Goal: Information Seeking & Learning: Learn about a topic

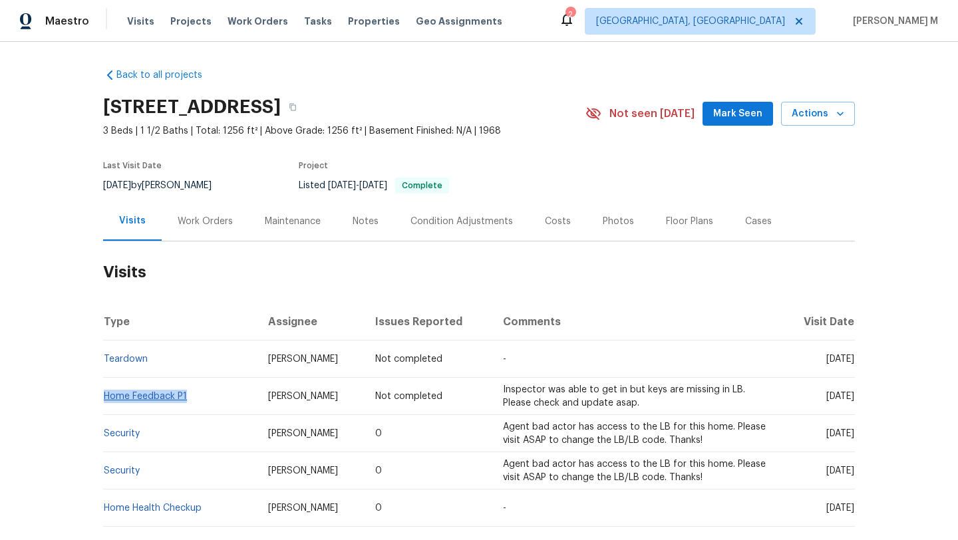
drag, startPoint x: 188, startPoint y: 400, endPoint x: 100, endPoint y: 397, distance: 87.2
click at [103, 397] on td "Home Feedback P1" at bounding box center [180, 396] width 154 height 37
copy link "Home Feedback P1"
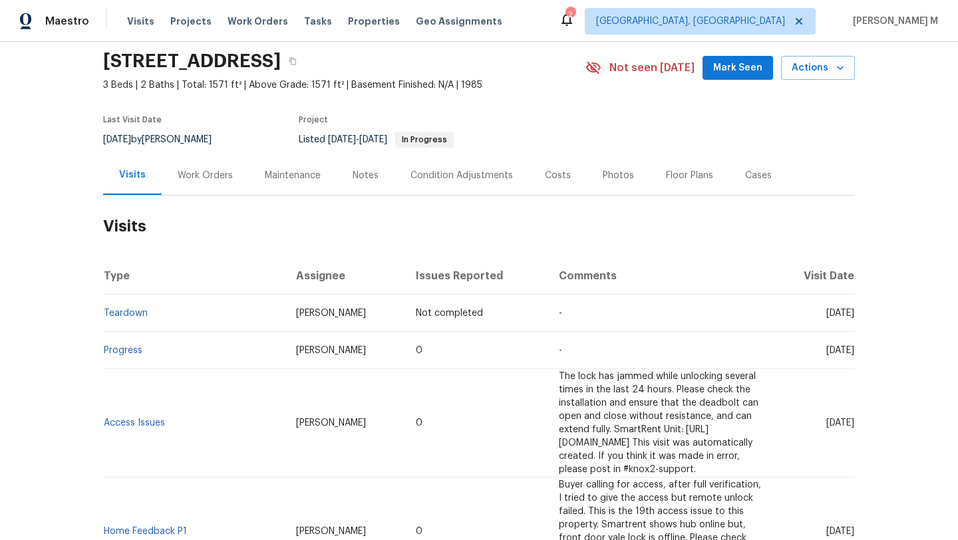
scroll to position [35, 0]
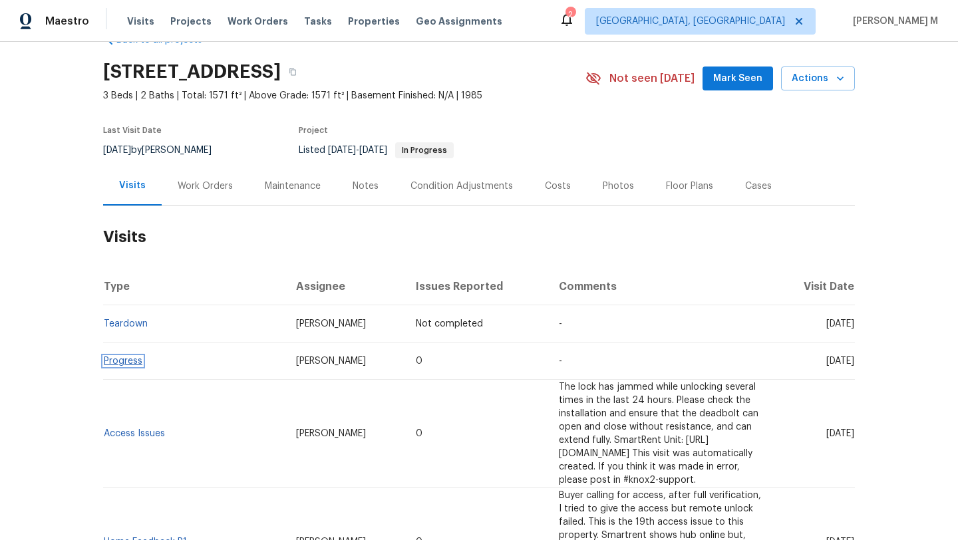
click at [129, 364] on link "Progress" at bounding box center [123, 361] width 39 height 9
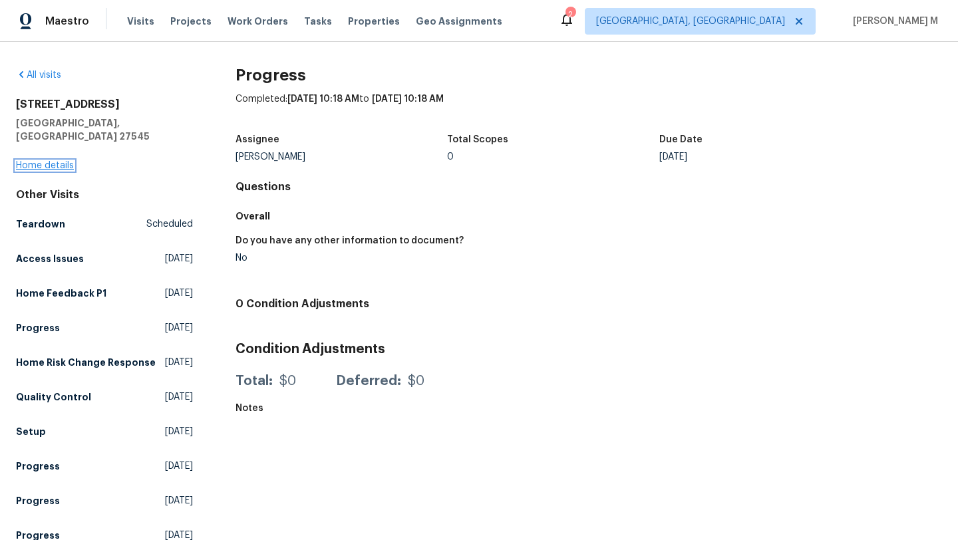
click at [57, 161] on link "Home details" at bounding box center [45, 165] width 58 height 9
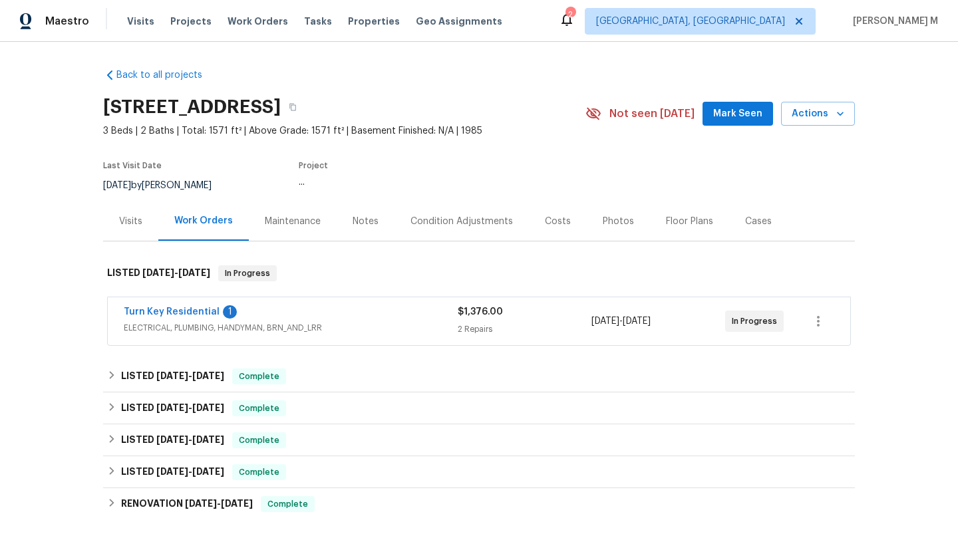
click at [339, 318] on div "Turn Key Residential 1" at bounding box center [291, 313] width 334 height 16
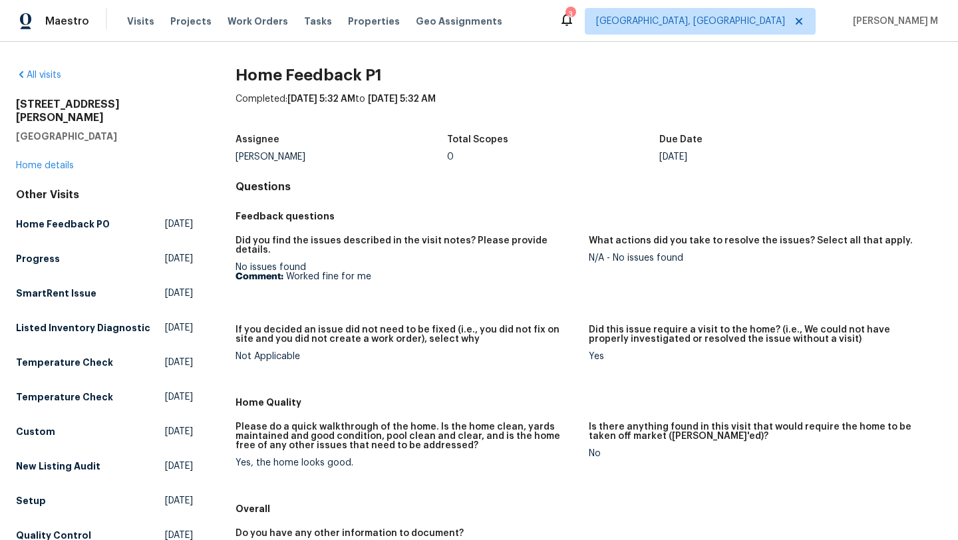
scroll to position [13, 0]
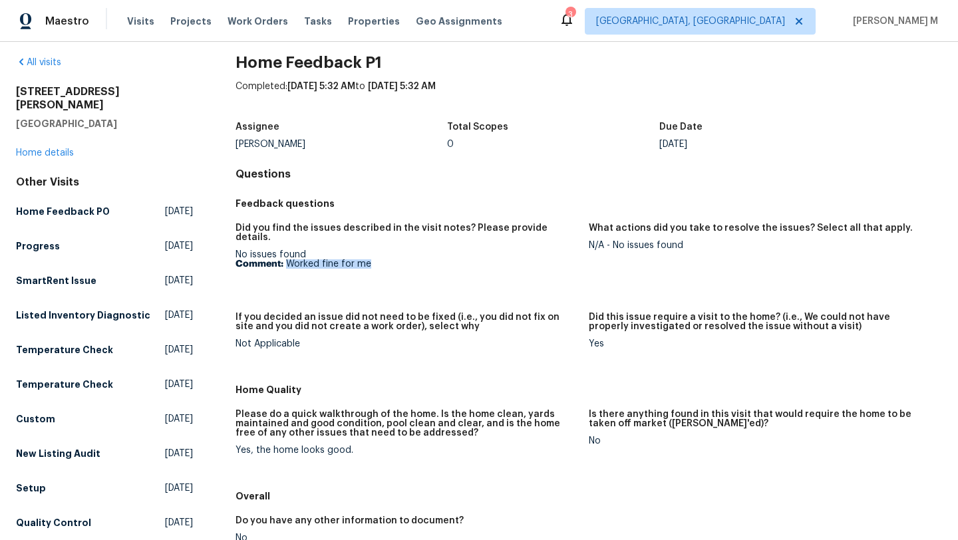
drag, startPoint x: 285, startPoint y: 255, endPoint x: 379, endPoint y: 254, distance: 93.8
click at [379, 259] on p "Comment: Worked fine for me" at bounding box center [407, 263] width 343 height 9
copy p "Worked fine for me"
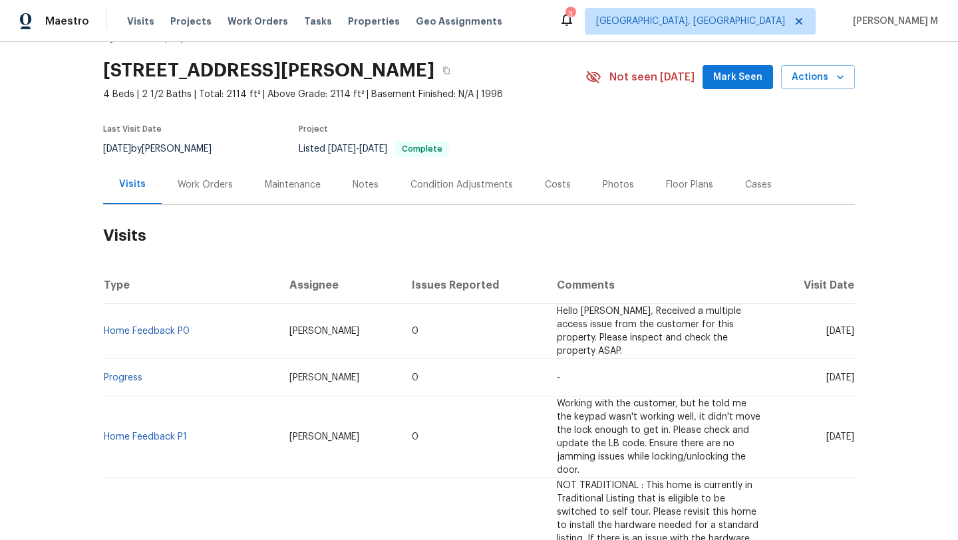
scroll to position [39, 0]
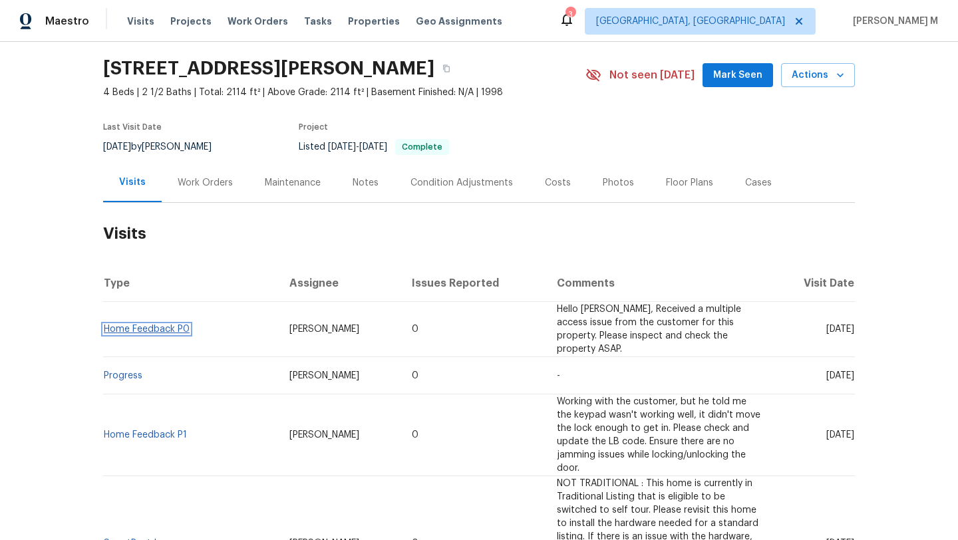
click at [140, 325] on link "Home Feedback P0" at bounding box center [147, 329] width 86 height 9
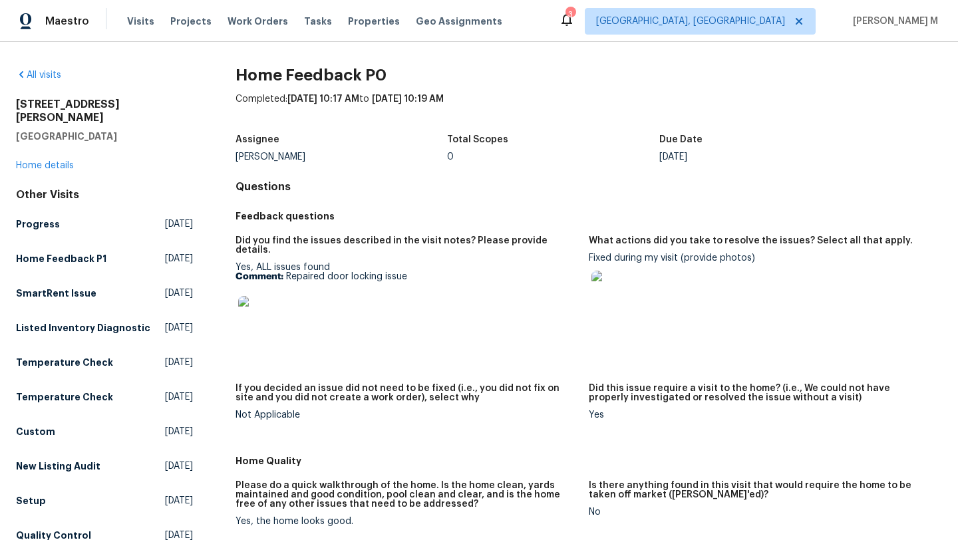
click at [275, 320] on img at bounding box center [259, 317] width 43 height 43
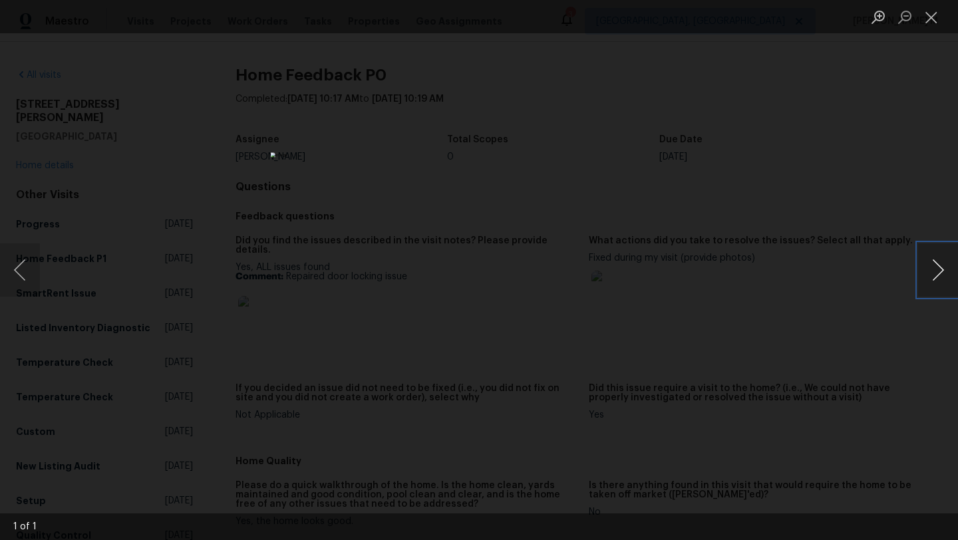
click at [953, 270] on button "Next image" at bounding box center [938, 270] width 40 height 53
click at [924, 23] on button "Close lightbox" at bounding box center [931, 16] width 27 height 23
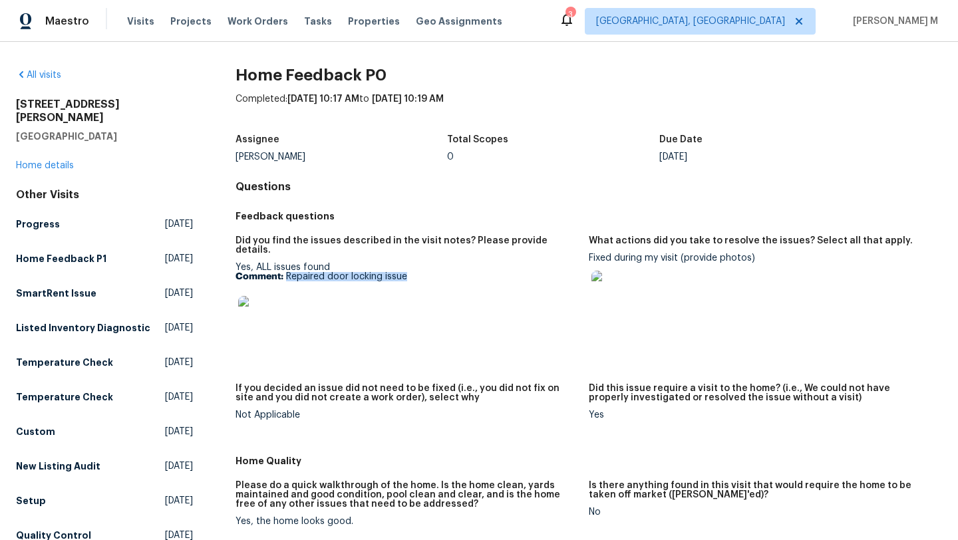
drag, startPoint x: 283, startPoint y: 267, endPoint x: 417, endPoint y: 267, distance: 133.7
click at [418, 272] on p "Comment: Repaired door locking issue" at bounding box center [407, 276] width 343 height 9
copy p "Repaired door locking issue"
click at [267, 317] on img at bounding box center [259, 317] width 43 height 43
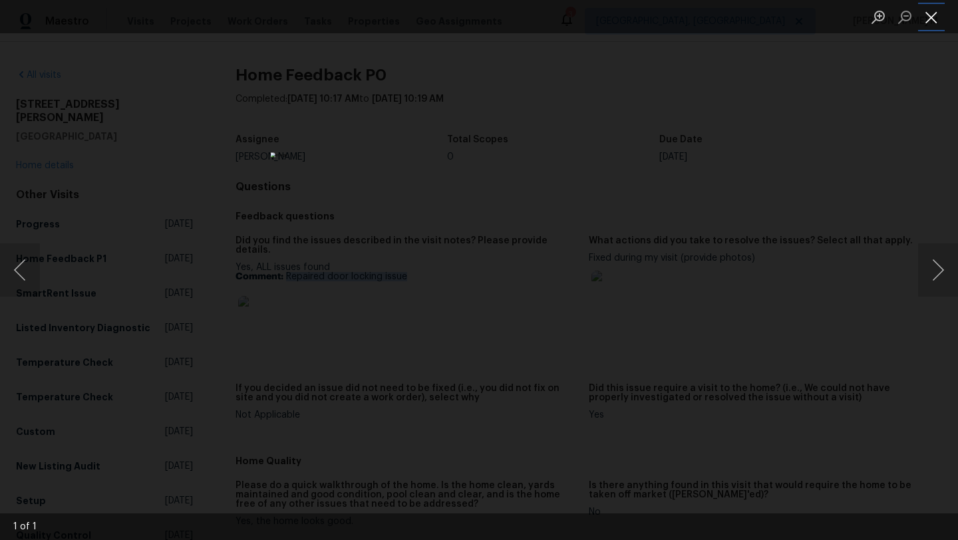
click at [930, 27] on button "Close lightbox" at bounding box center [931, 16] width 27 height 23
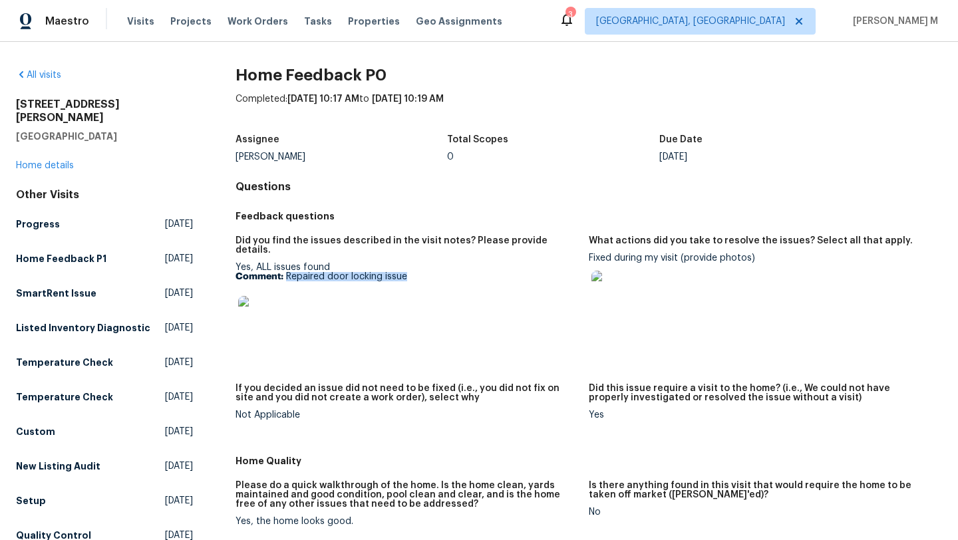
click at [607, 295] on img at bounding box center [613, 292] width 43 height 43
click at [263, 325] on img at bounding box center [259, 317] width 43 height 43
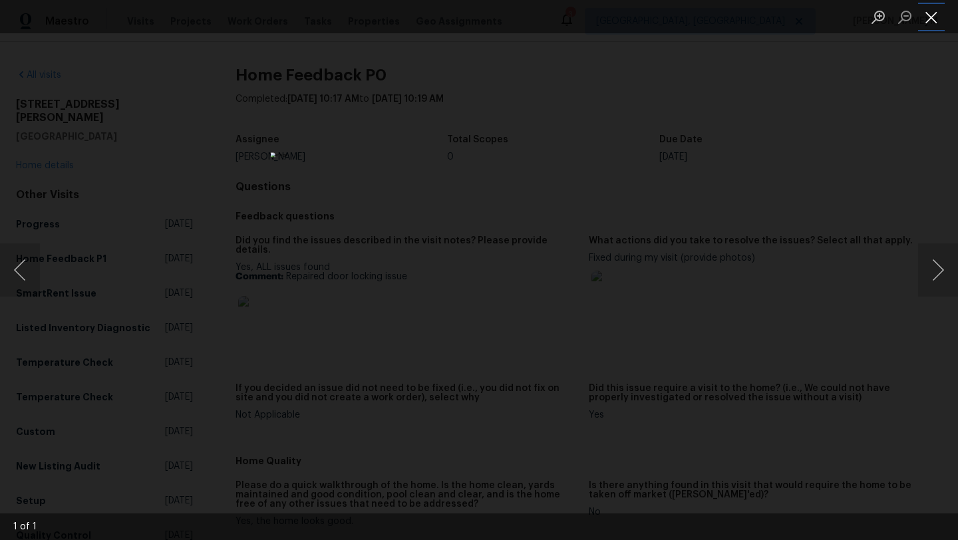
click at [932, 25] on button "Close lightbox" at bounding box center [931, 16] width 27 height 23
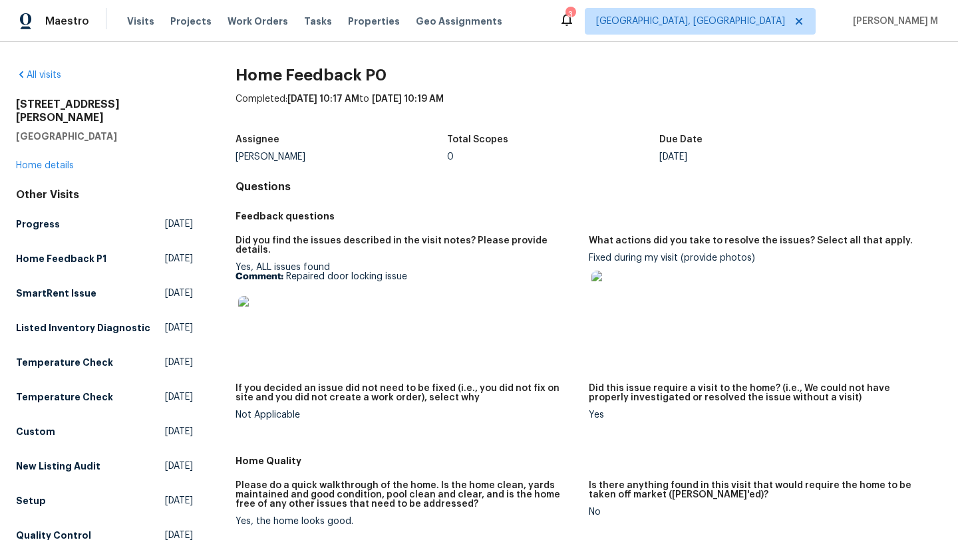
click at [250, 317] on img at bounding box center [259, 317] width 43 height 43
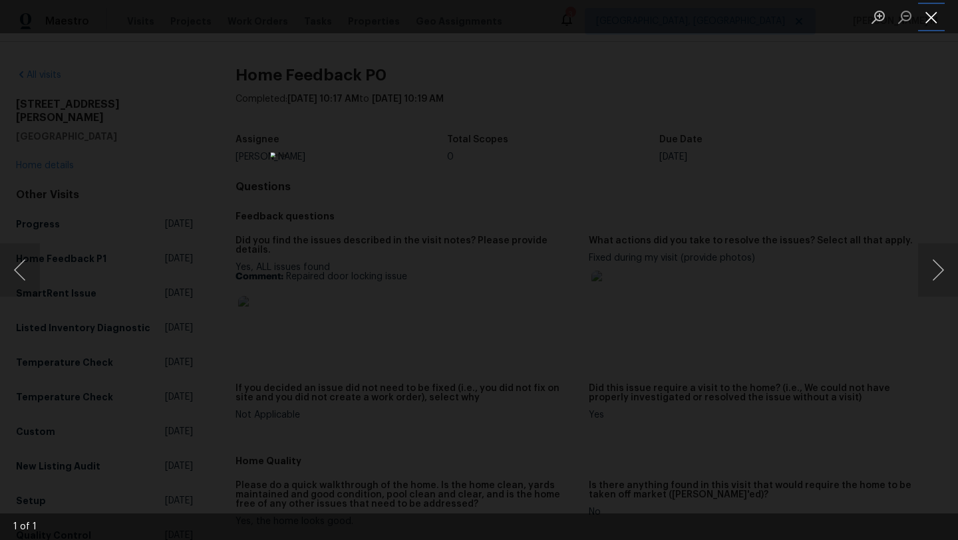
click at [941, 22] on button "Close lightbox" at bounding box center [931, 16] width 27 height 23
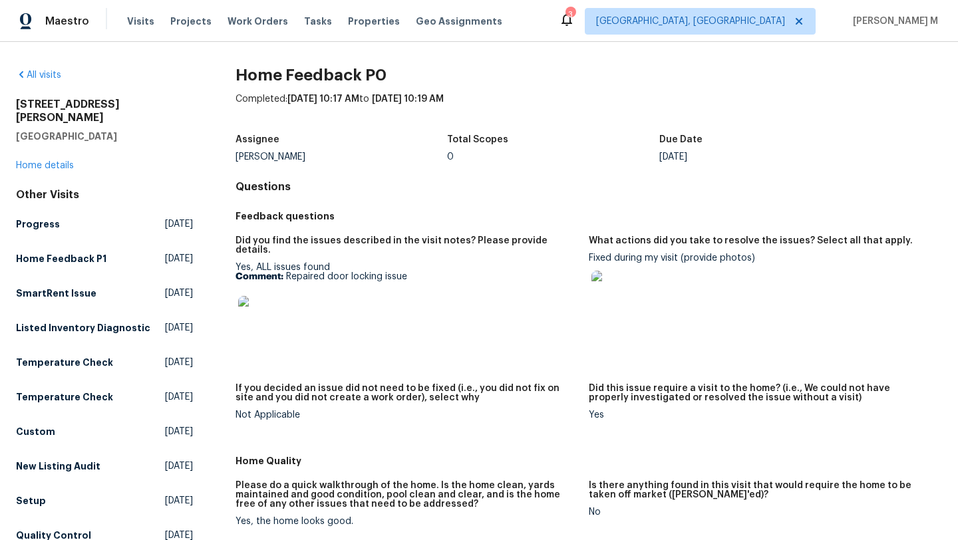
click at [263, 313] on img at bounding box center [259, 317] width 43 height 43
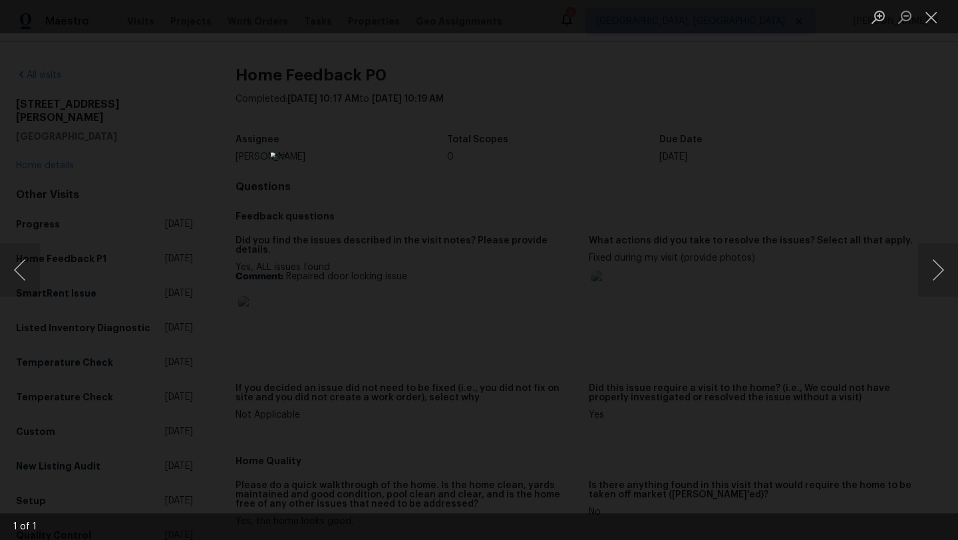
click at [705, 222] on div "Lightbox" at bounding box center [479, 270] width 958 height 540
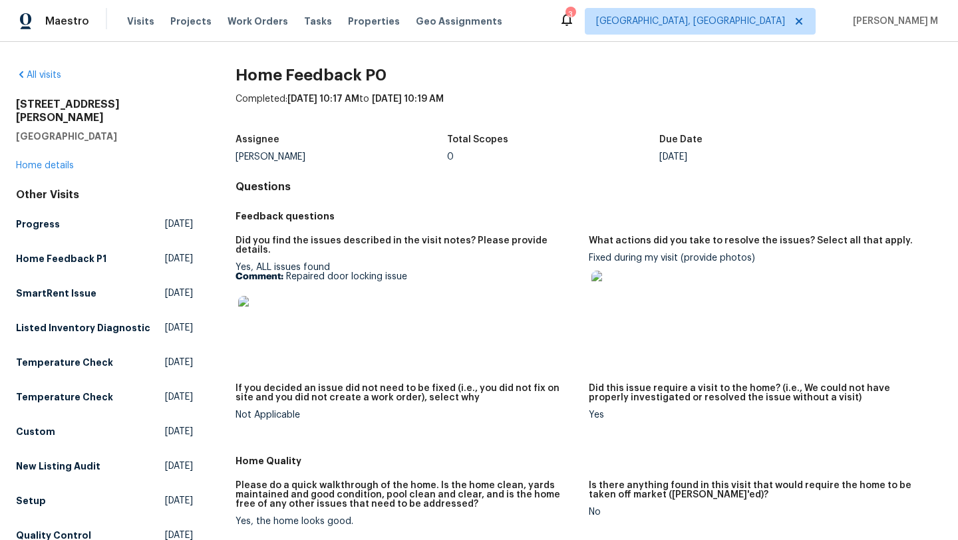
click at [267, 310] on img at bounding box center [259, 317] width 43 height 43
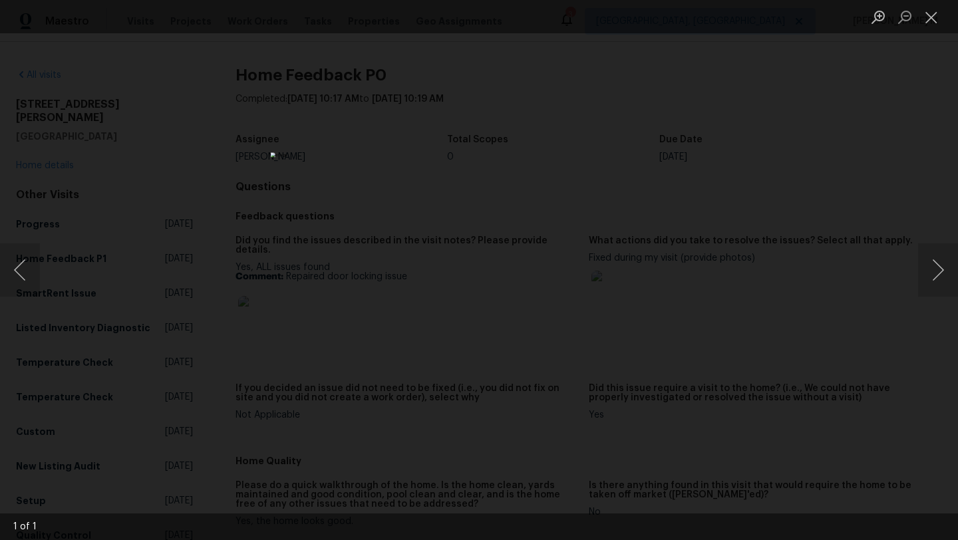
click at [649, 236] on div "Lightbox" at bounding box center [479, 270] width 958 height 540
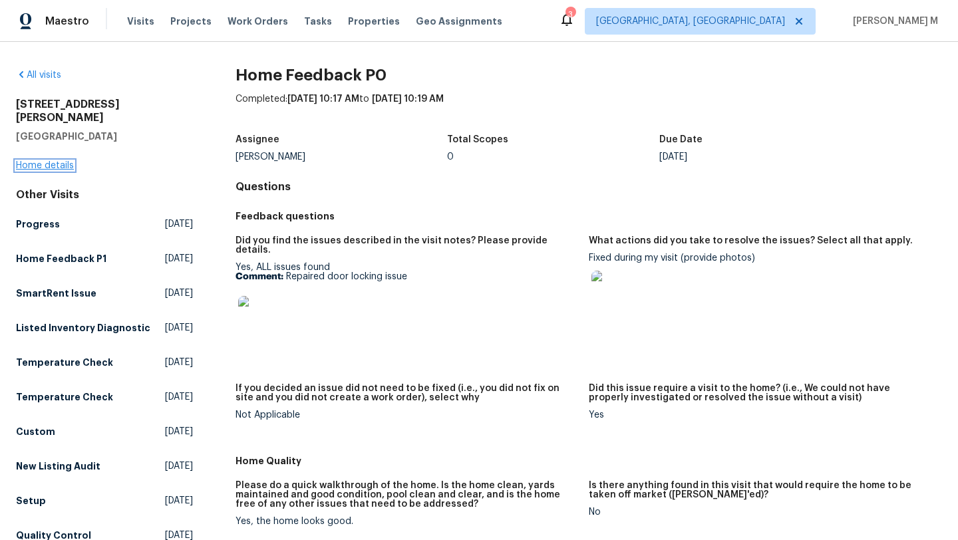
click at [73, 161] on link "Home details" at bounding box center [45, 165] width 58 height 9
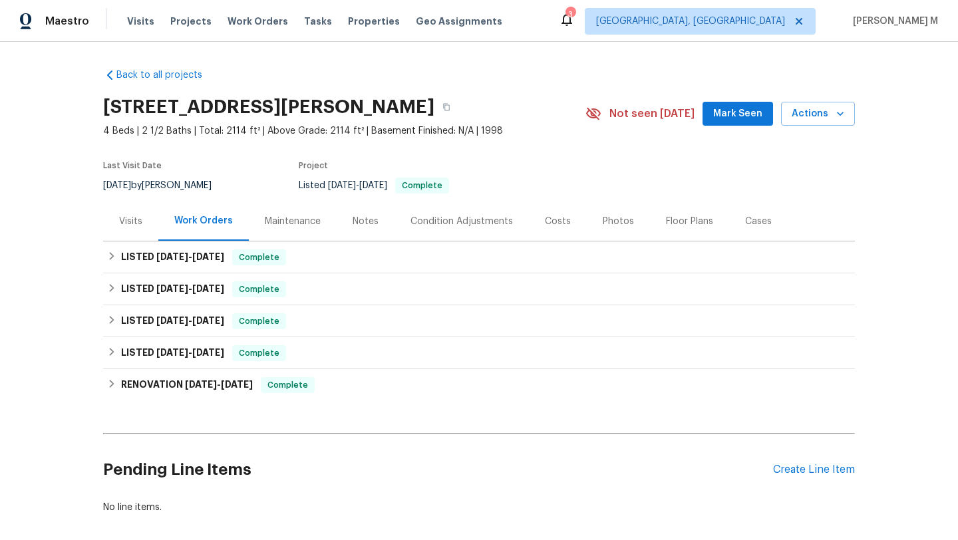
click at [132, 218] on div "Visits" at bounding box center [130, 221] width 23 height 13
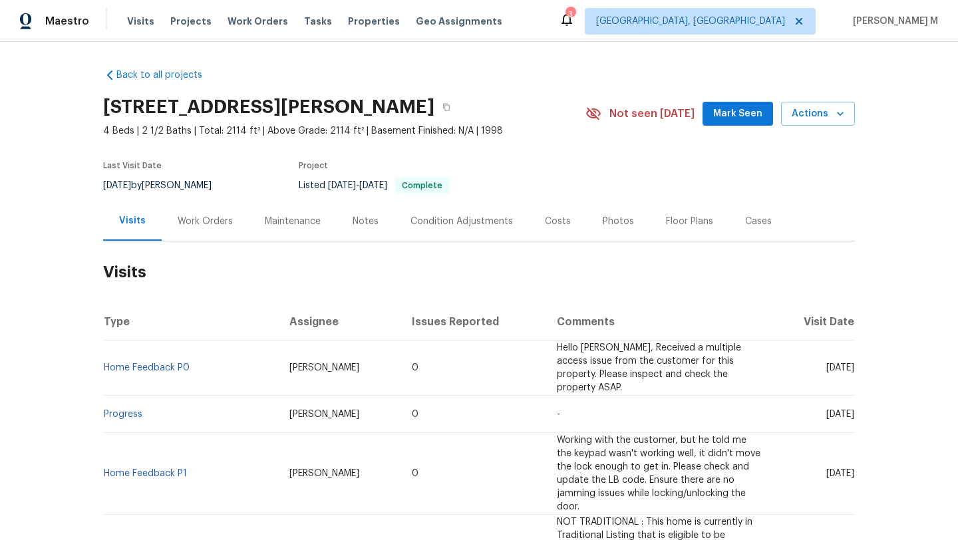
click at [185, 219] on div "Work Orders" at bounding box center [205, 221] width 55 height 13
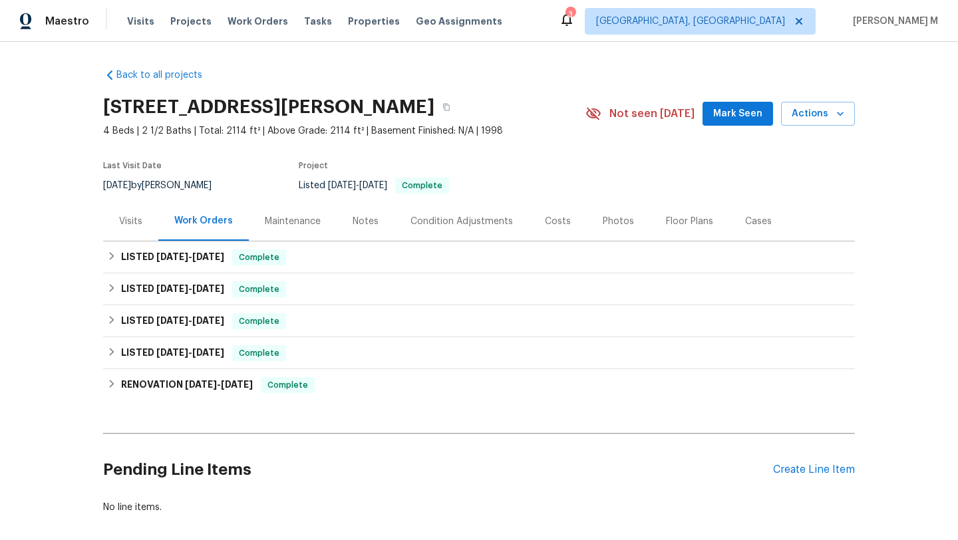
click at [131, 218] on div "Visits" at bounding box center [130, 221] width 23 height 13
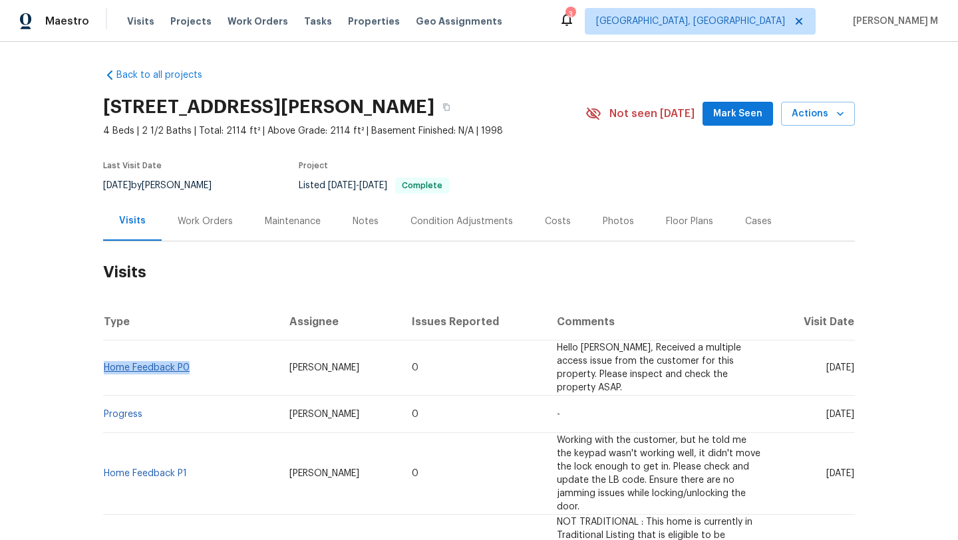
copy link "Home Feedback P0"
drag, startPoint x: 202, startPoint y: 364, endPoint x: 99, endPoint y: 362, distance: 102.5
click at [103, 362] on td "Home Feedback P0" at bounding box center [191, 368] width 176 height 55
click at [279, 367] on td "Lee Privette" at bounding box center [340, 368] width 122 height 55
drag, startPoint x: 193, startPoint y: 362, endPoint x: 99, endPoint y: 363, distance: 93.8
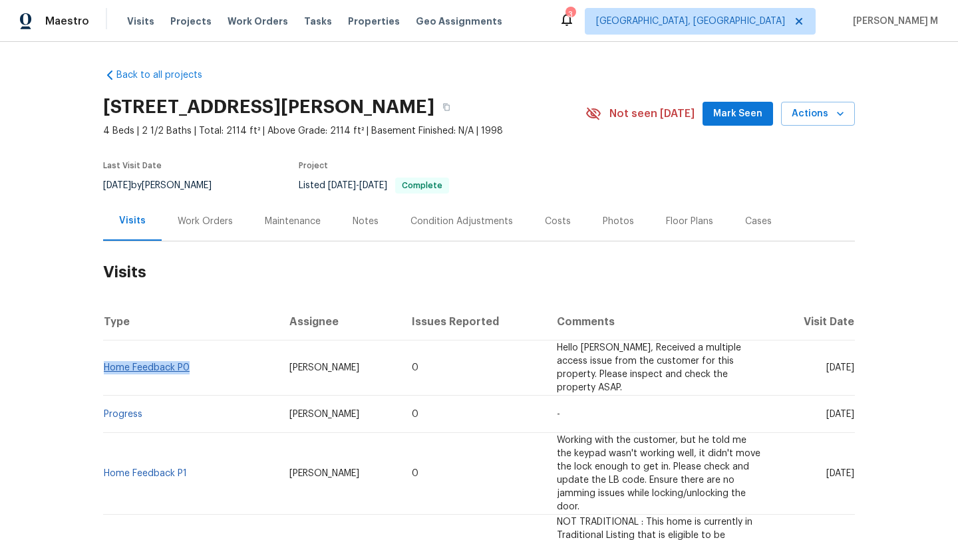
click at [103, 363] on td "Home Feedback P0" at bounding box center [191, 368] width 176 height 55
copy link "Home Feedback P0"
click at [168, 363] on link "Home Feedback P0" at bounding box center [147, 367] width 86 height 9
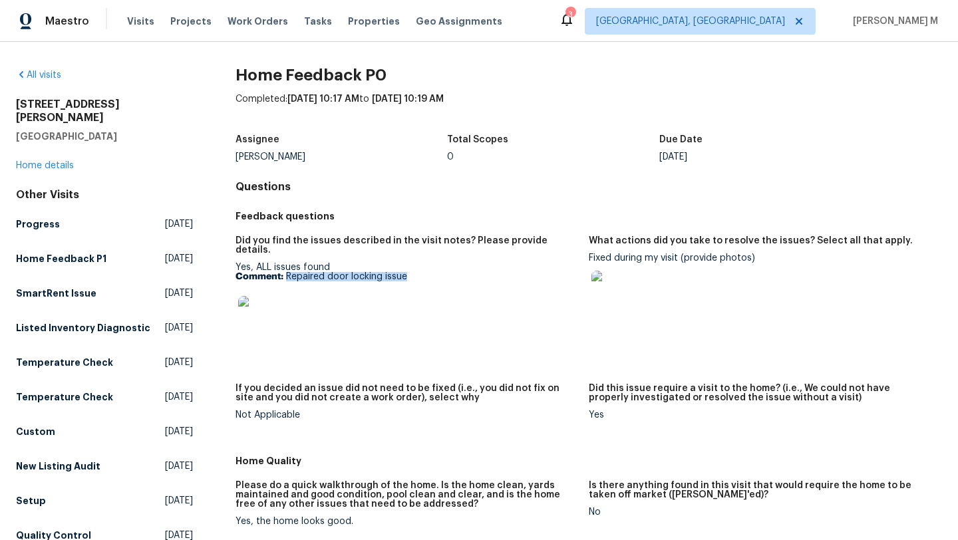
drag, startPoint x: 286, startPoint y: 268, endPoint x: 413, endPoint y: 268, distance: 127.1
click at [413, 272] on p "Comment: Repaired door locking issue" at bounding box center [407, 276] width 343 height 9
copy p "Repaired door locking issue"
click at [269, 315] on img at bounding box center [259, 317] width 43 height 43
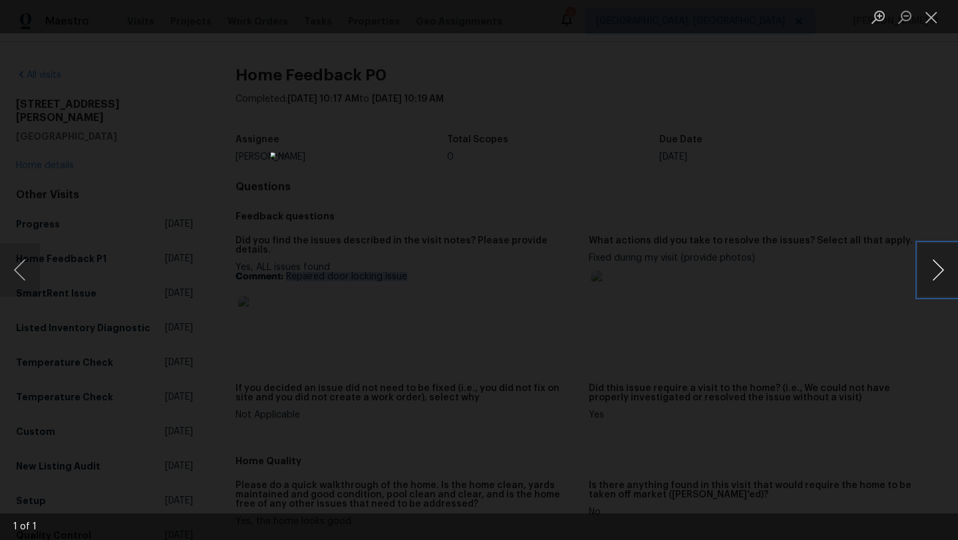
click at [939, 274] on button "Next image" at bounding box center [938, 270] width 40 height 53
click at [931, 11] on button "Close lightbox" at bounding box center [931, 16] width 27 height 23
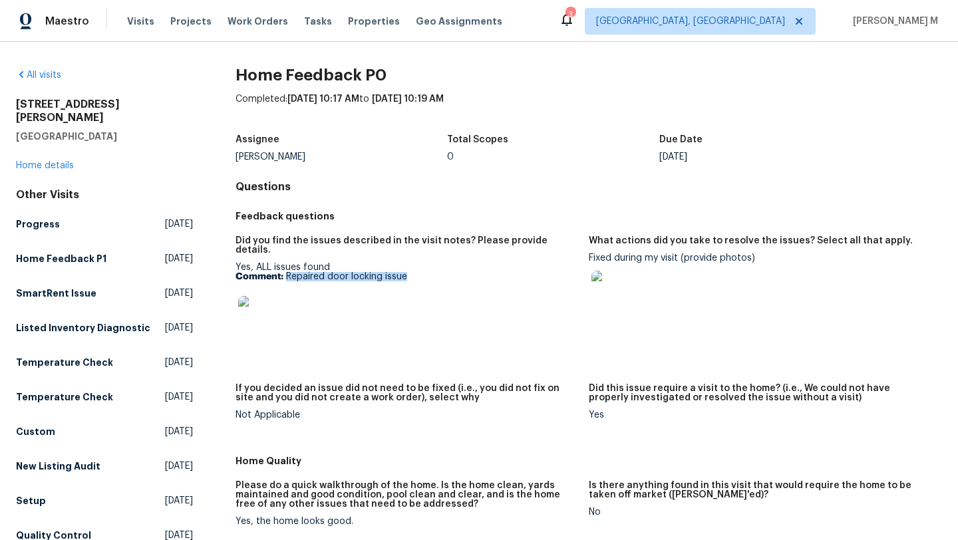
click at [607, 288] on img at bounding box center [613, 292] width 43 height 43
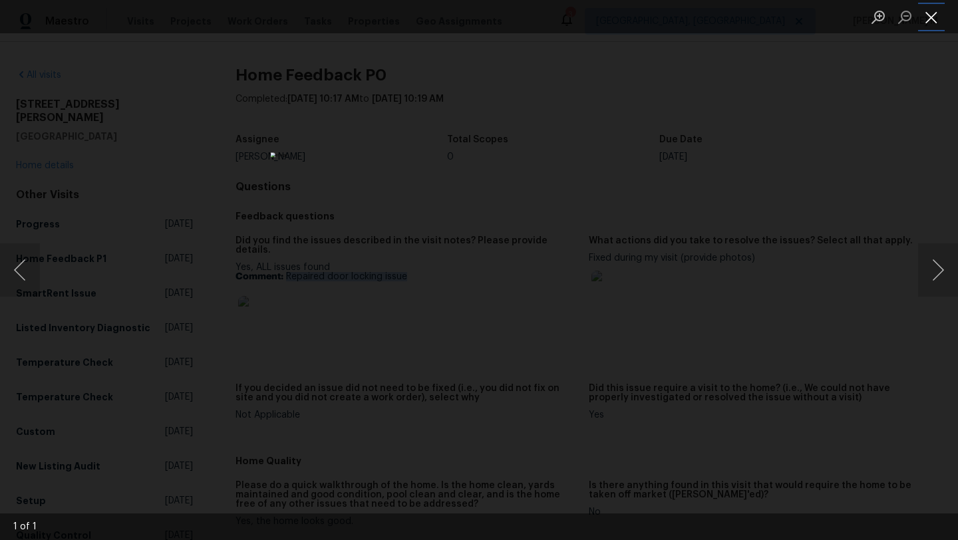
click at [931, 26] on button "Close lightbox" at bounding box center [931, 16] width 27 height 23
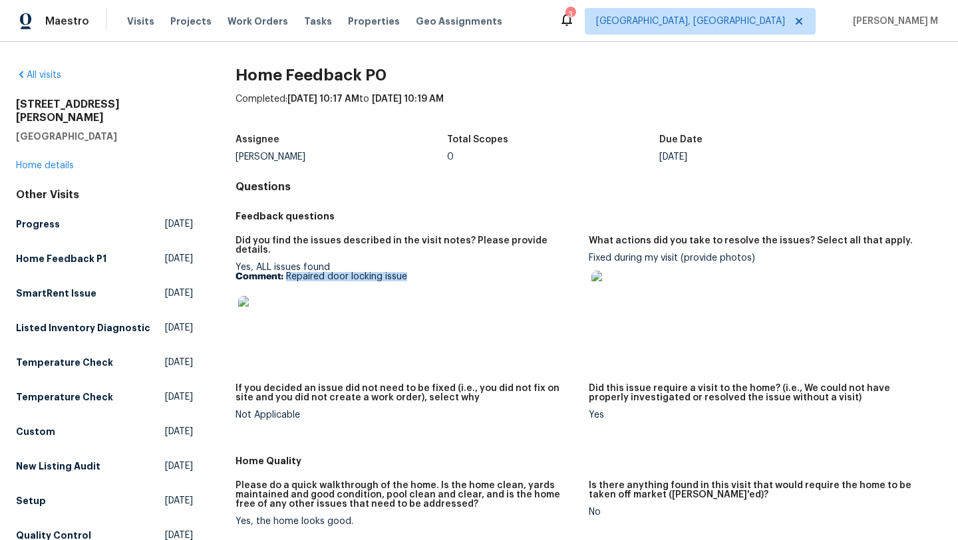
click at [259, 314] on img at bounding box center [259, 317] width 43 height 43
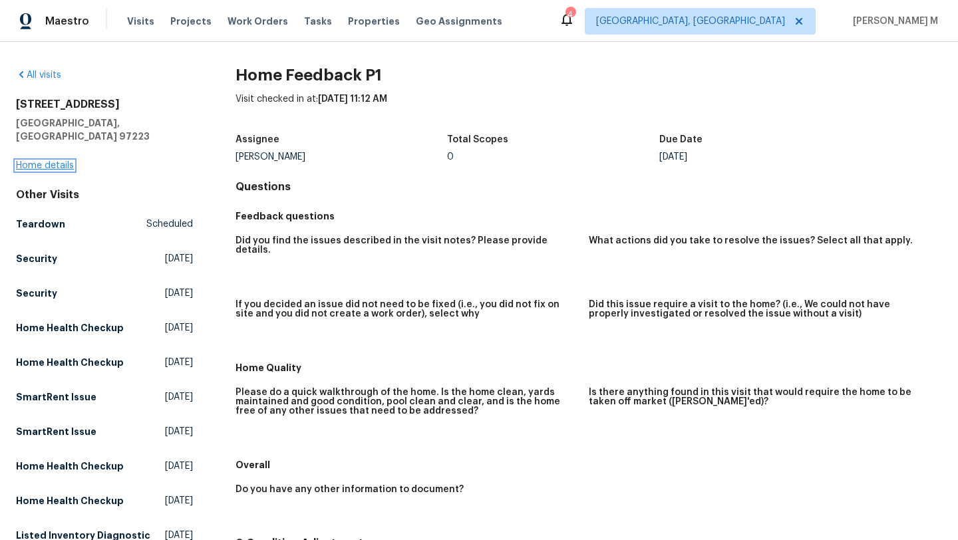
click at [61, 161] on link "Home details" at bounding box center [45, 165] width 58 height 9
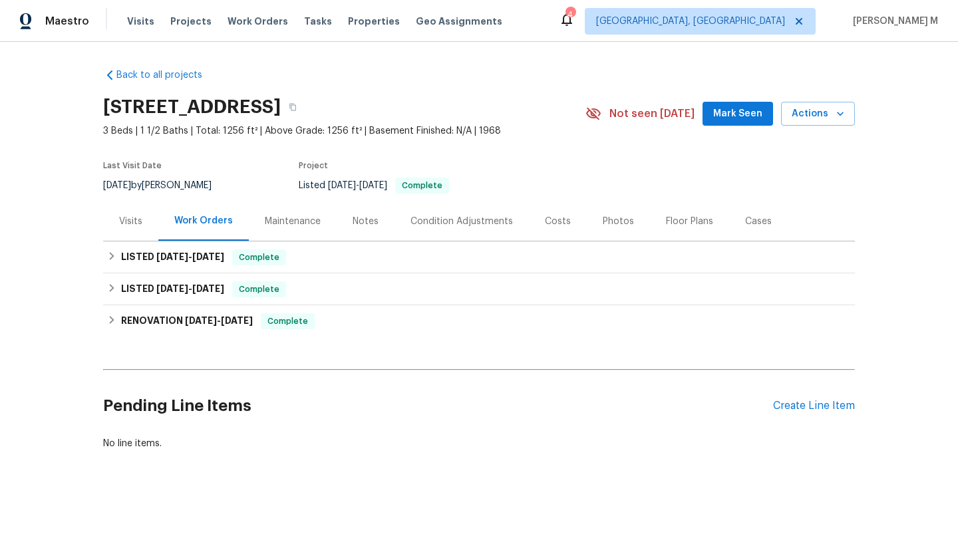
click at [130, 226] on div "Visits" at bounding box center [130, 221] width 23 height 13
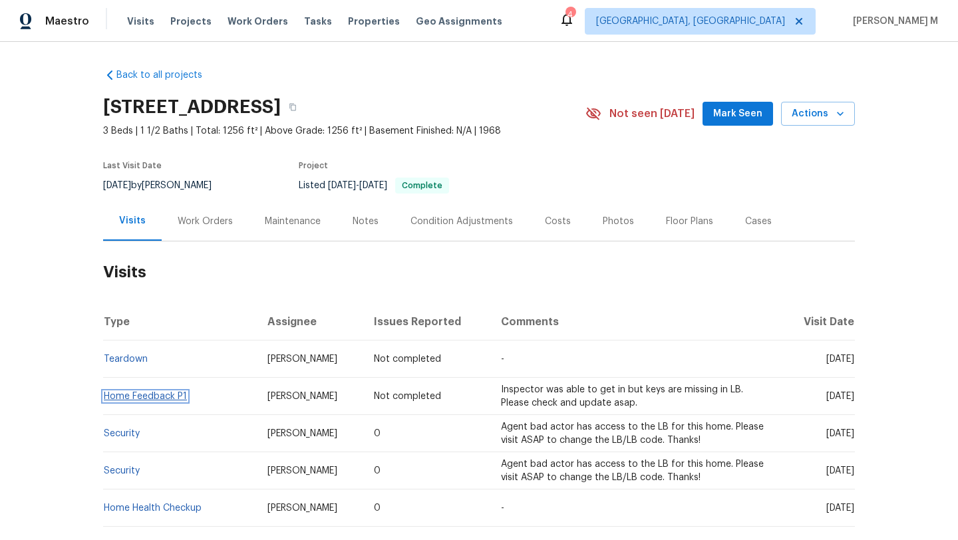
click at [149, 397] on link "Home Feedback P1" at bounding box center [145, 396] width 83 height 9
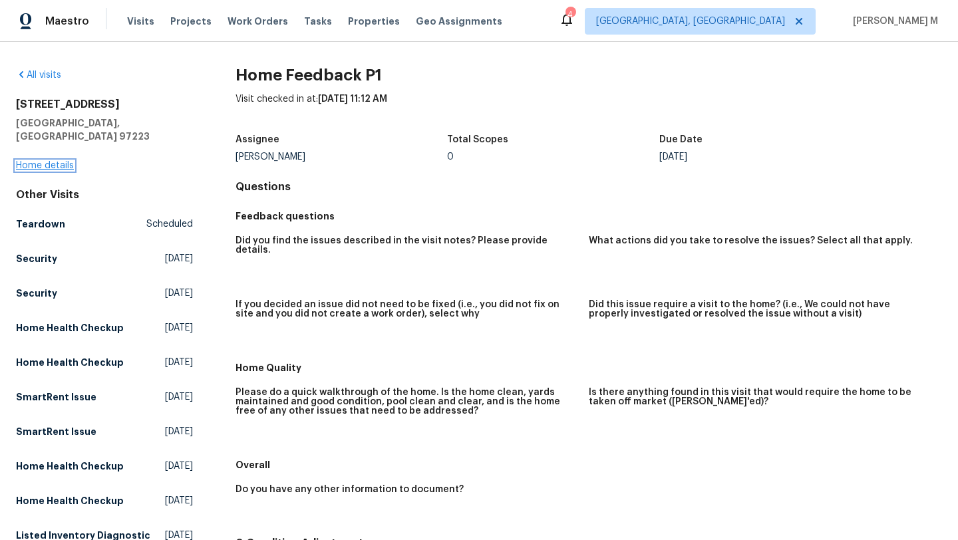
click at [63, 161] on link "Home details" at bounding box center [45, 165] width 58 height 9
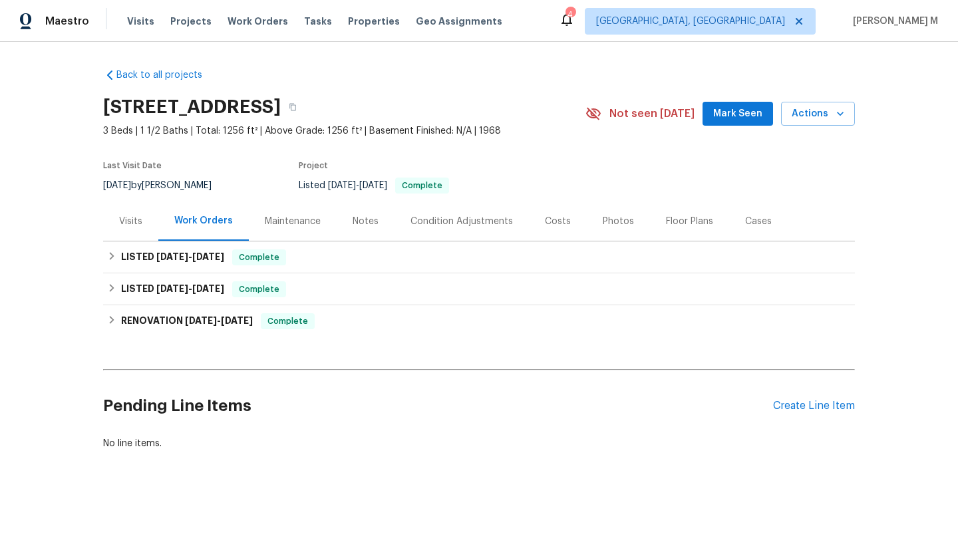
click at [123, 233] on div "Visits" at bounding box center [130, 221] width 55 height 39
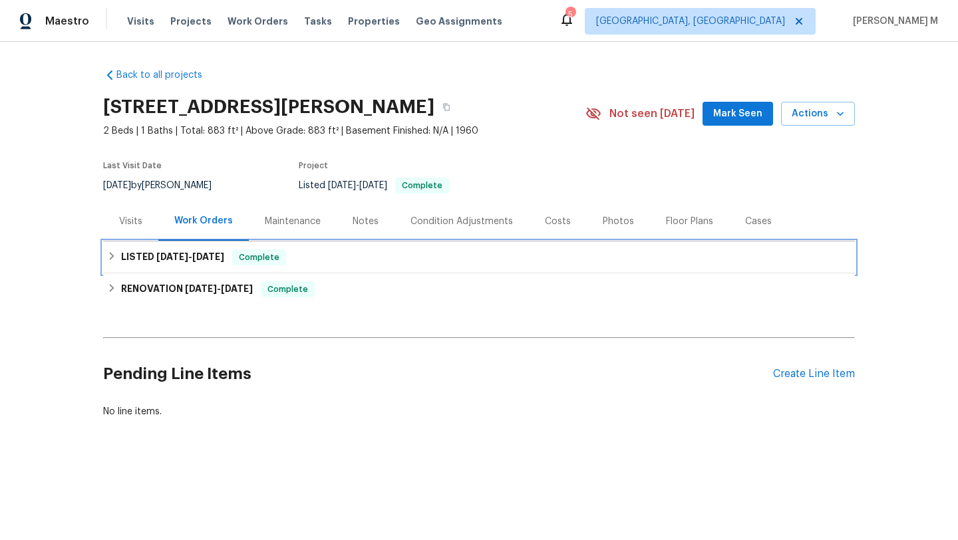
click at [164, 261] on h6 "LISTED 4/9/25 - 4/9/25" at bounding box center [172, 258] width 103 height 16
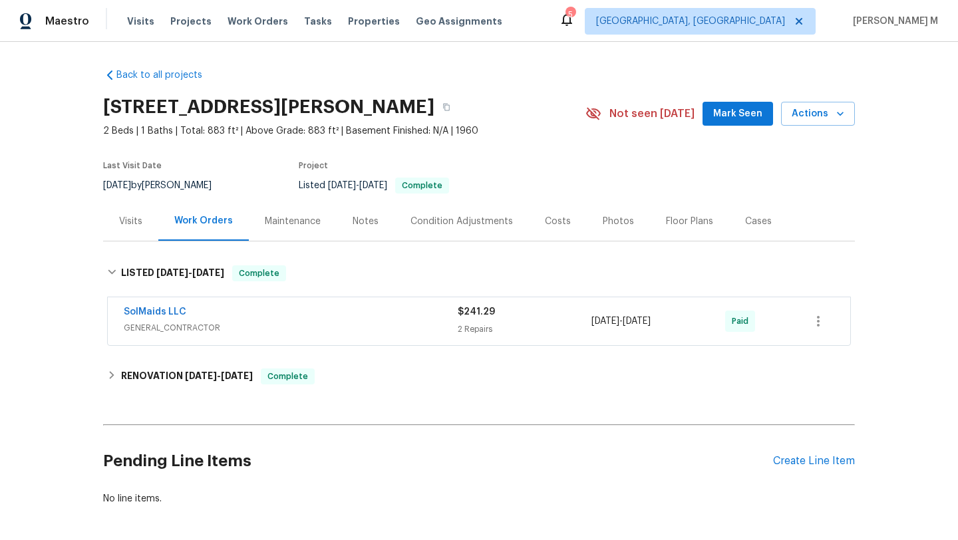
click at [122, 225] on div "Visits" at bounding box center [130, 221] width 23 height 13
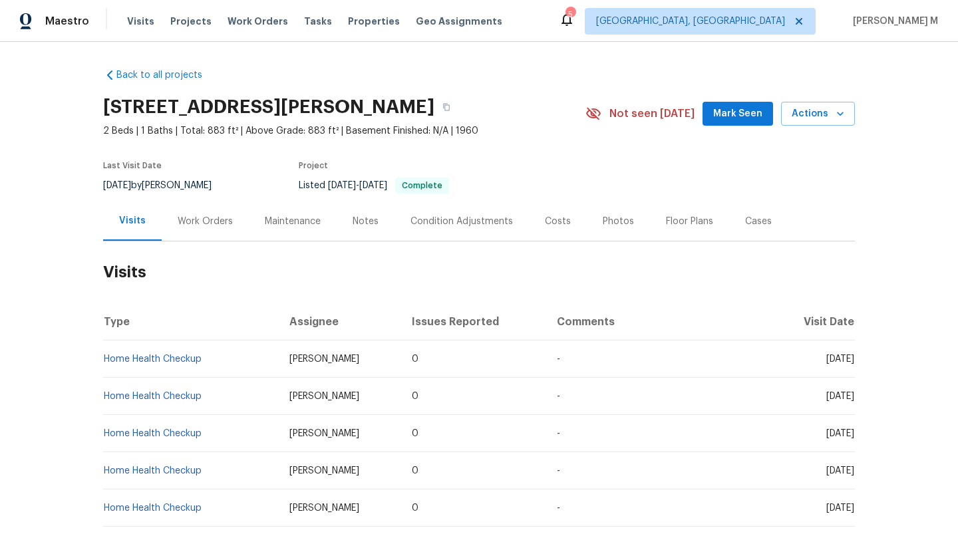
scroll to position [17, 0]
